Goal: Information Seeking & Learning: Learn about a topic

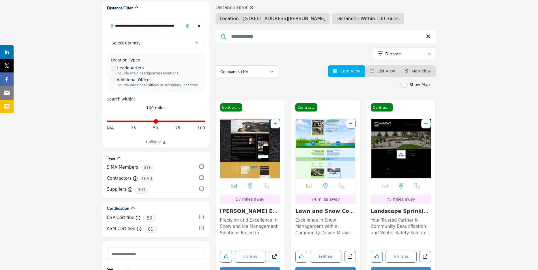
scroll to position [28, 0]
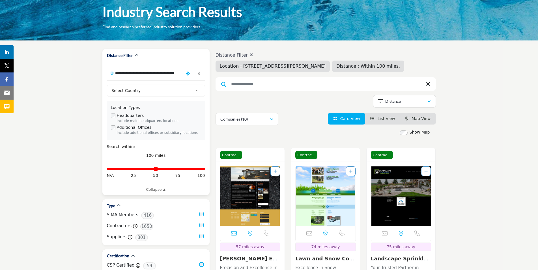
click at [201, 73] on div "Clear search location" at bounding box center [199, 74] width 8 height 12
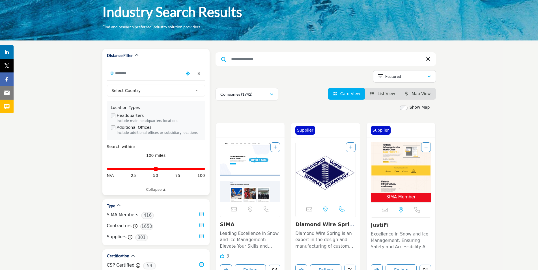
click at [162, 73] on input "Search Location" at bounding box center [145, 73] width 76 height 11
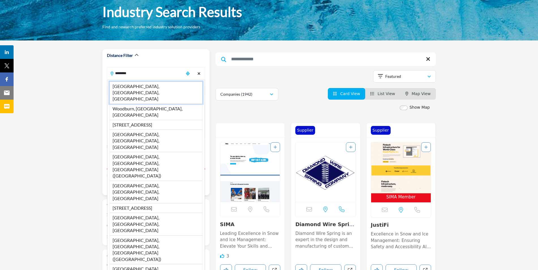
click at [140, 86] on li "Woodbury, MN, USA" at bounding box center [155, 92] width 93 height 22
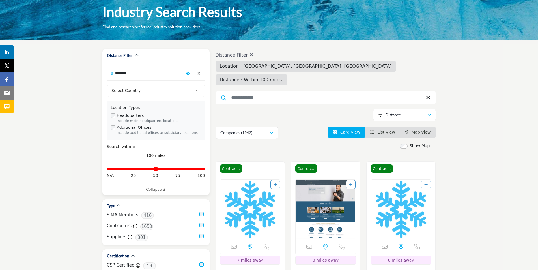
type input "**********"
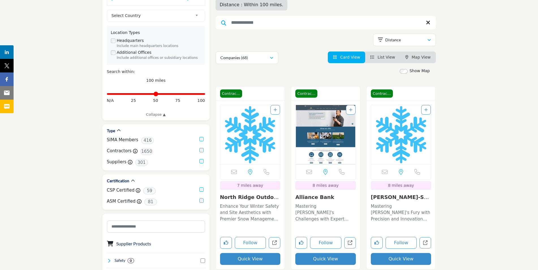
scroll to position [113, 0]
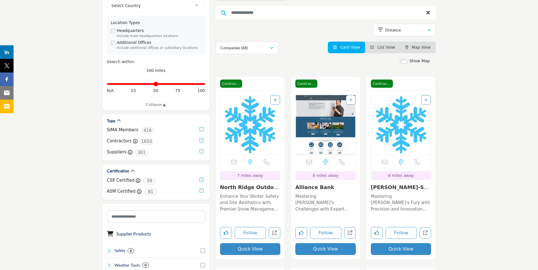
click at [255, 243] on button "Quick View" at bounding box center [250, 249] width 61 height 12
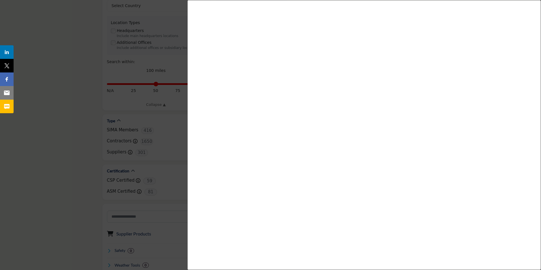
click at [68, 127] on div at bounding box center [270, 135] width 541 height 270
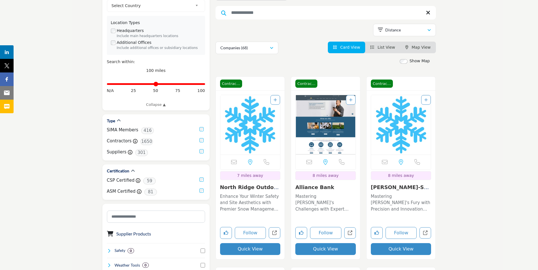
click at [242, 184] on link "North Ridge Outdoor ..." at bounding box center [250, 190] width 60 height 12
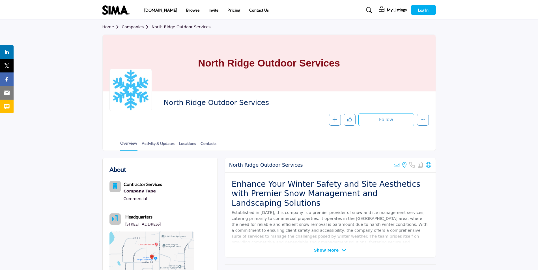
scroll to position [28, 0]
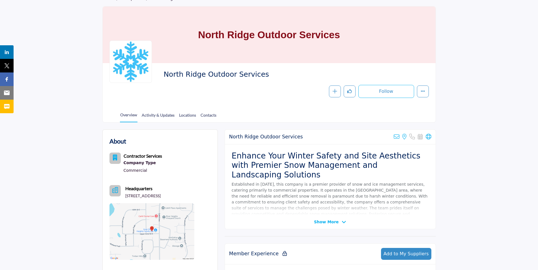
click at [336, 221] on span "Show More" at bounding box center [326, 222] width 25 height 6
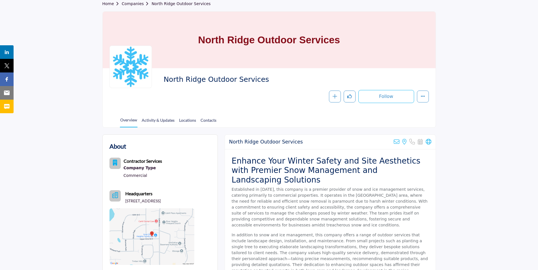
scroll to position [0, 0]
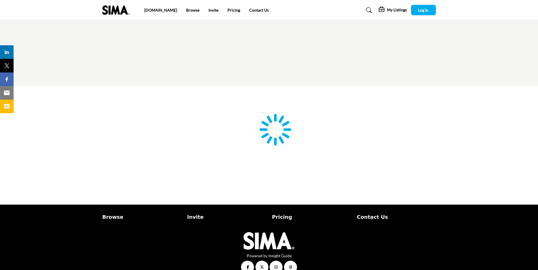
scroll to position [11, 0]
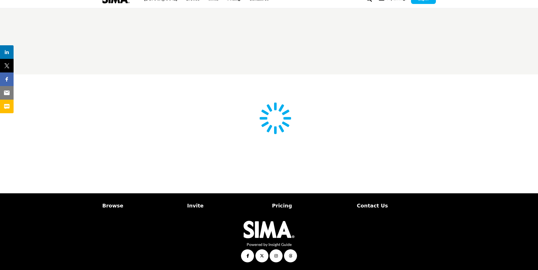
type input "**********"
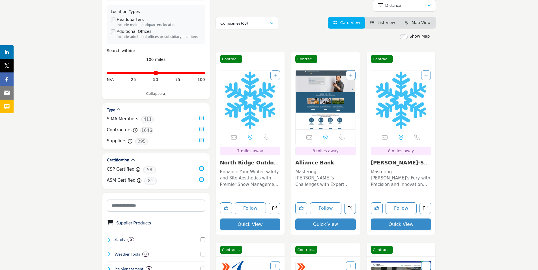
scroll to position [124, 0]
click at [255, 163] on link "North Ridge Outdoor ..." at bounding box center [250, 165] width 60 height 12
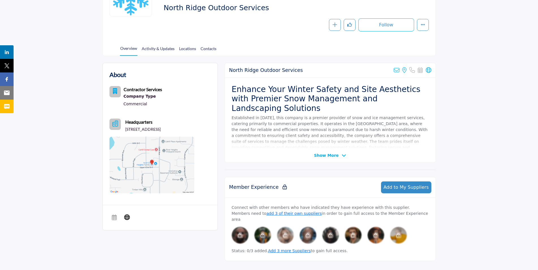
scroll to position [85, 0]
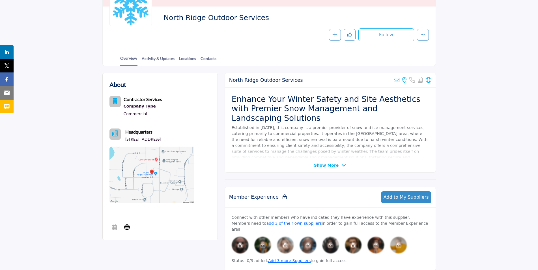
click at [327, 164] on span "Show More" at bounding box center [326, 165] width 25 height 6
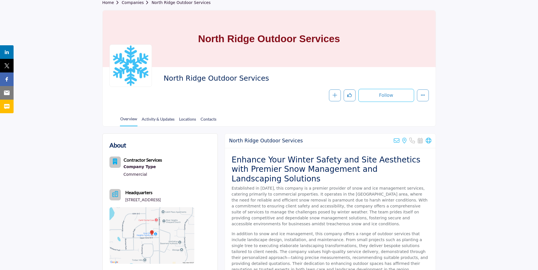
scroll to position [22, 0]
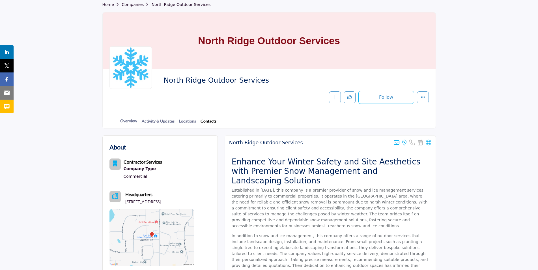
click at [209, 122] on link "Contacts" at bounding box center [208, 123] width 16 height 10
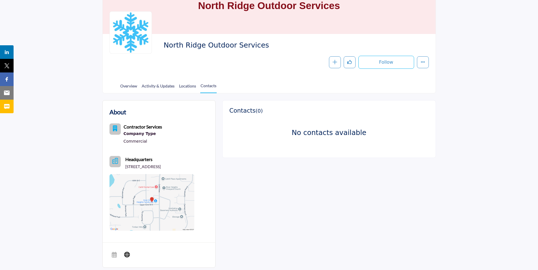
scroll to position [28, 0]
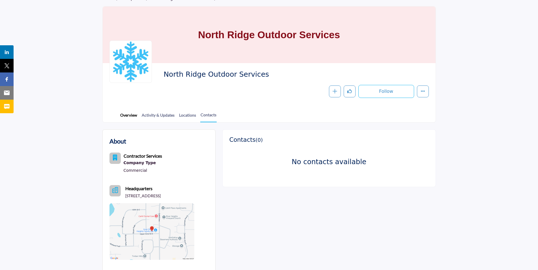
click at [133, 115] on link "Overview" at bounding box center [129, 117] width 18 height 10
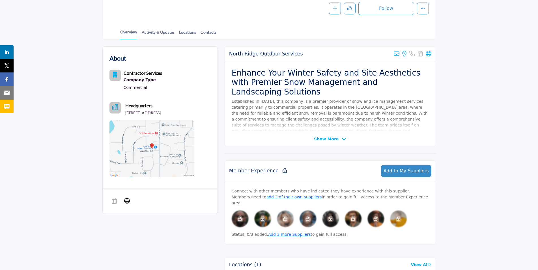
scroll to position [22, 0]
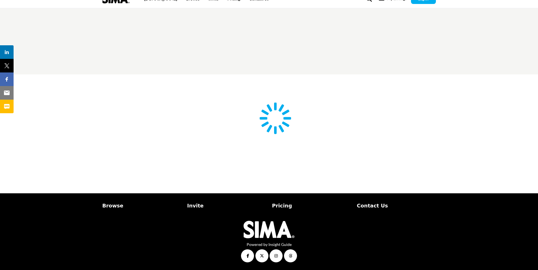
scroll to position [11, 0]
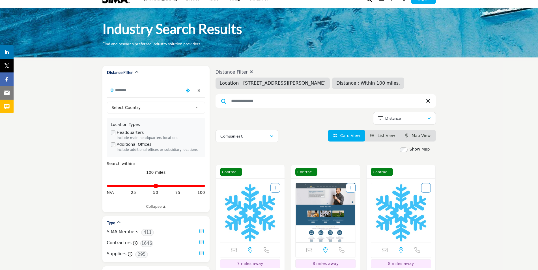
type input "**********"
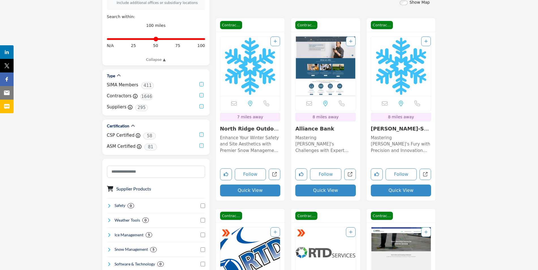
scroll to position [181, 0]
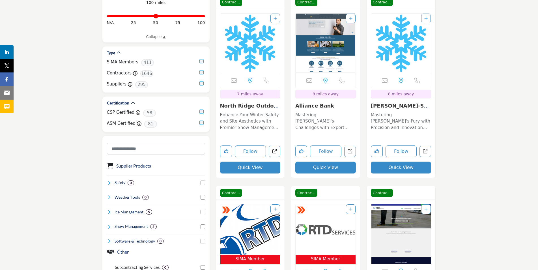
click at [398, 114] on p "Mastering Winter's Fury with Precision and Innovation Wenzel Omni-Services LLC …" at bounding box center [401, 121] width 61 height 19
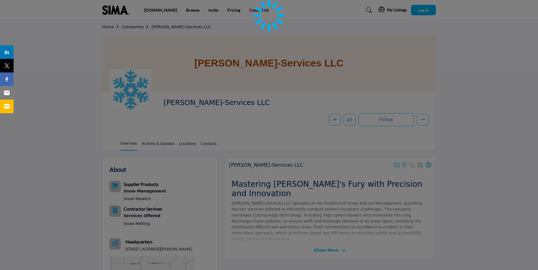
scroll to position [85, 0]
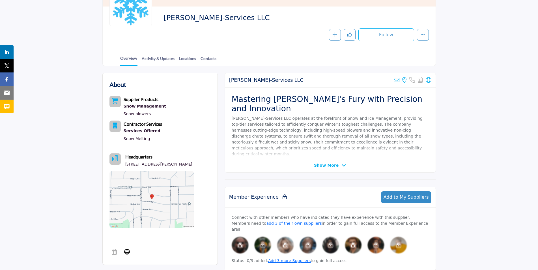
click at [333, 164] on span "Show More" at bounding box center [326, 165] width 25 height 6
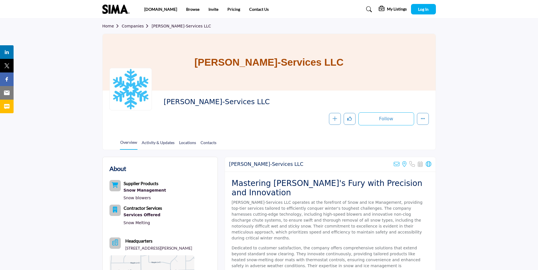
scroll to position [0, 0]
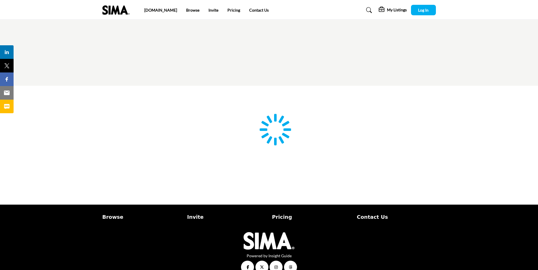
scroll to position [11, 0]
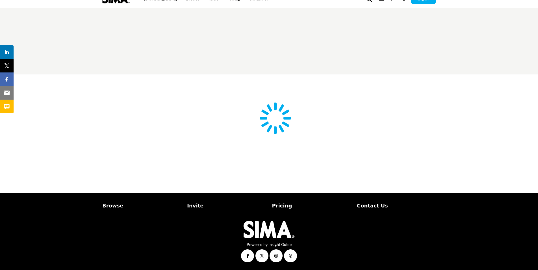
type input "**********"
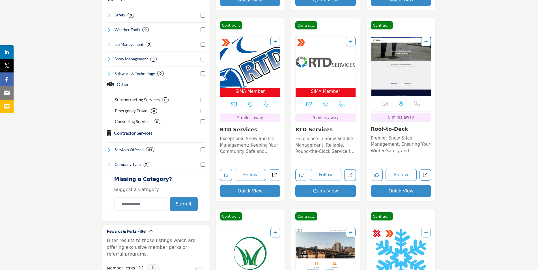
scroll to position [351, 0]
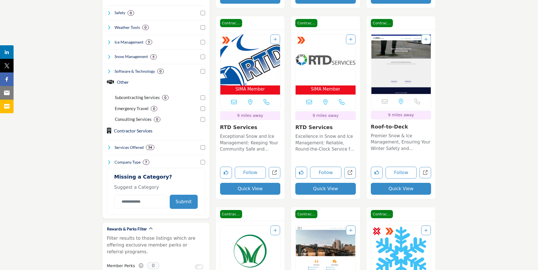
click at [256, 138] on p "Exceptional Snow and Ice Management: Keeping Your Community Safe and Operationa…" at bounding box center [250, 142] width 61 height 19
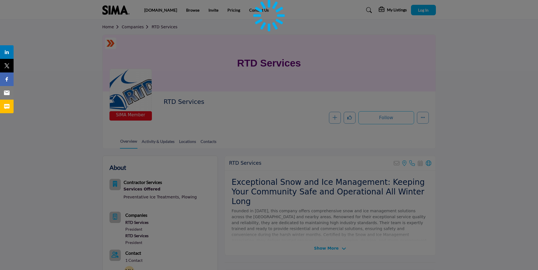
scroll to position [57, 0]
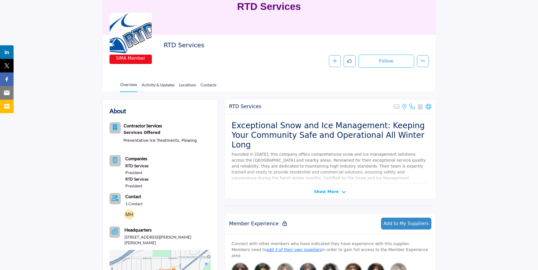
click at [330, 191] on span "Show More" at bounding box center [326, 192] width 25 height 6
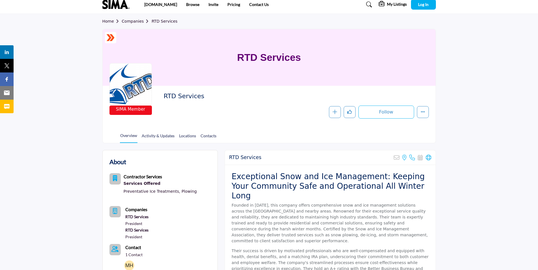
scroll to position [0, 0]
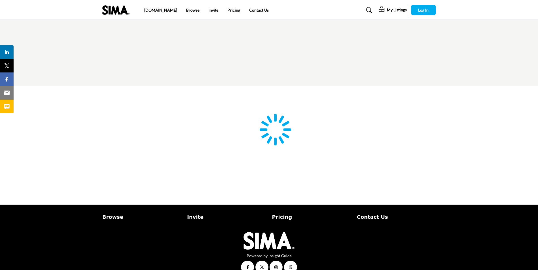
scroll to position [11, 0]
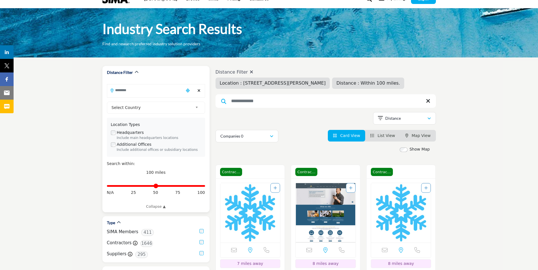
type input "**********"
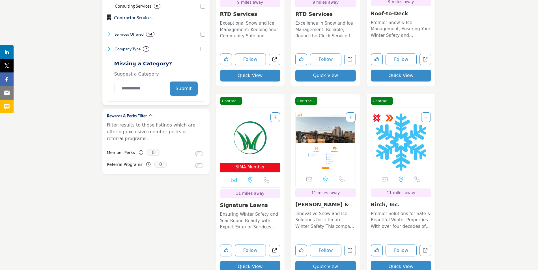
scroll to position [492, 0]
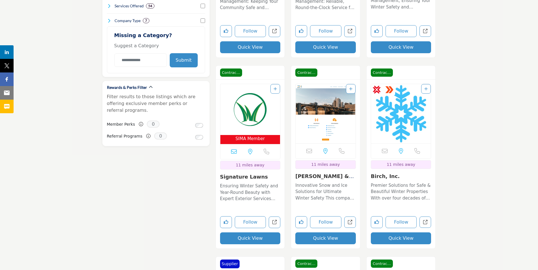
click at [232, 189] on p "Ensuring Winter Safety and Year-Round Beauty with Expert Exterior Services Oper…" at bounding box center [250, 192] width 61 height 19
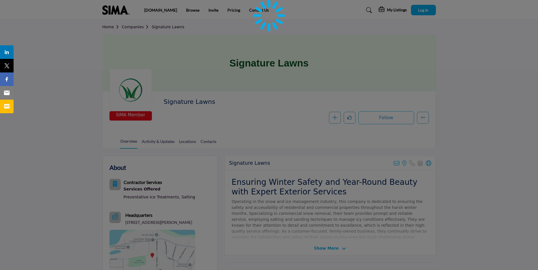
scroll to position [85, 0]
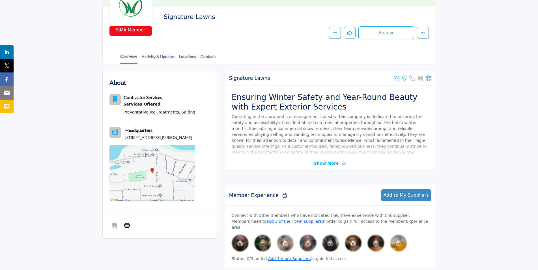
click at [317, 163] on span "Show More" at bounding box center [326, 163] width 25 height 6
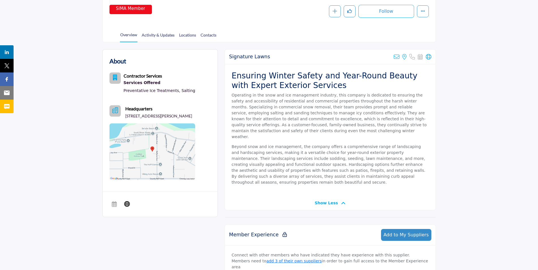
scroll to position [113, 0]
